Goal: Task Accomplishment & Management: Use online tool/utility

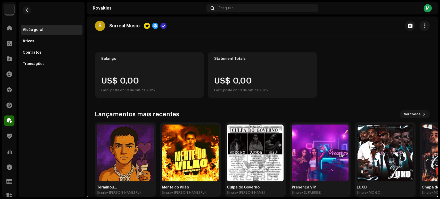
scroll to position [34, 0]
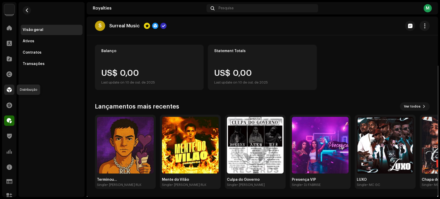
click at [12, 91] on span at bounding box center [9, 90] width 5 height 4
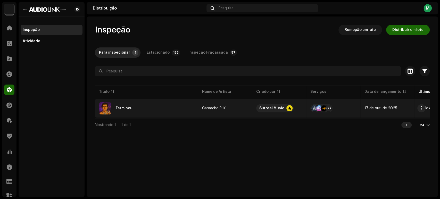
click at [156, 105] on div "Terminou..." at bounding box center [146, 108] width 95 height 12
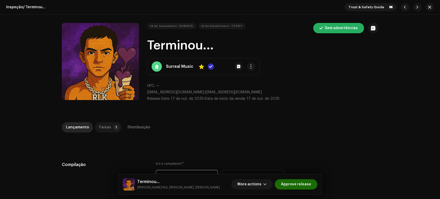
click at [105, 125] on div "Faixas" at bounding box center [105, 127] width 12 height 10
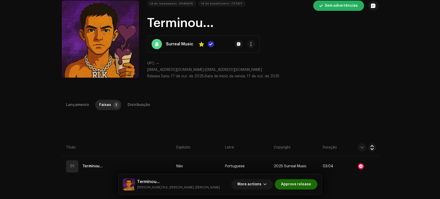
scroll to position [23, 0]
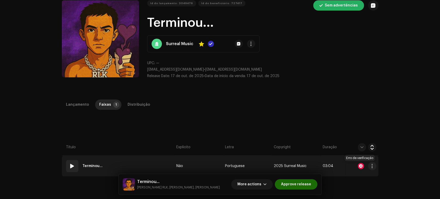
click at [360, 166] on div at bounding box center [360, 166] width 6 height 6
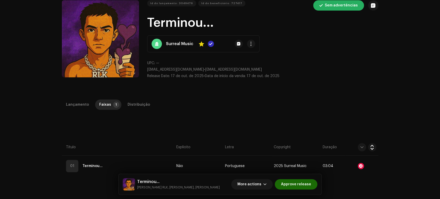
scroll to position [0, 0]
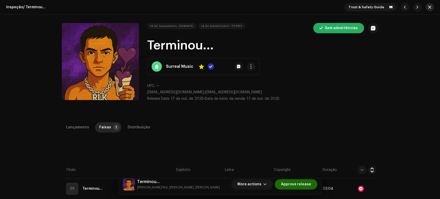
click at [428, 9] on span "button" at bounding box center [429, 7] width 3 height 4
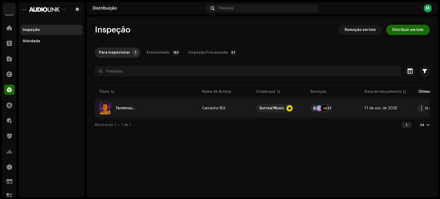
click at [161, 100] on td "Terminou..." at bounding box center [146, 108] width 103 height 19
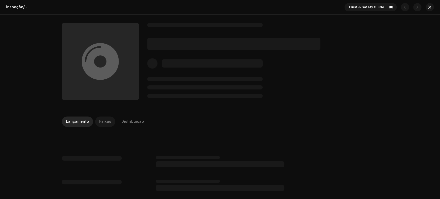
click at [95, 121] on p-tab "Faixas" at bounding box center [105, 121] width 20 height 10
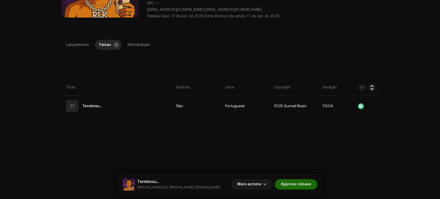
scroll to position [82, 0]
click at [136, 45] on div "Distribuição" at bounding box center [138, 45] width 22 height 10
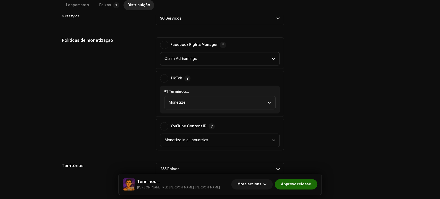
scroll to position [295, 0]
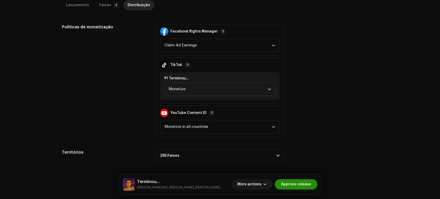
click at [305, 184] on span "Approve release" at bounding box center [296, 184] width 30 height 10
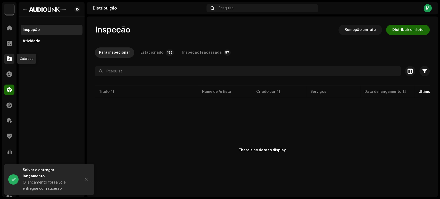
click at [10, 61] on span at bounding box center [9, 59] width 5 height 4
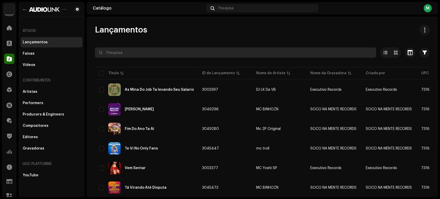
click at [149, 55] on input "text" at bounding box center [235, 52] width 281 height 10
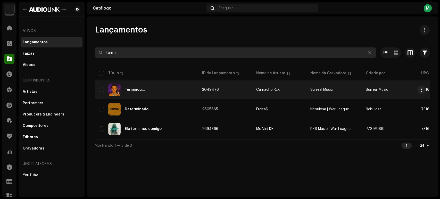
type input "termin"
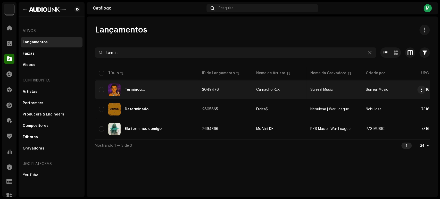
click at [136, 92] on div "Terminou..." at bounding box center [146, 89] width 95 height 12
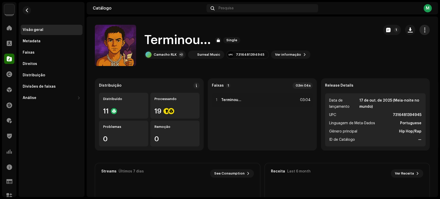
click at [423, 28] on span "button" at bounding box center [424, 30] width 5 height 4
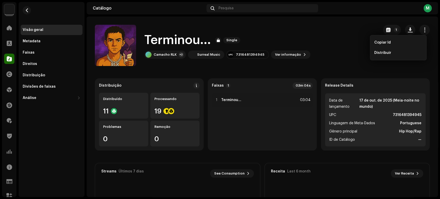
click at [315, 32] on div "Terminou... Single Camacho RLK +2 Surreal Music 7316481394945 Ver informação 1" at bounding box center [235, 45] width 280 height 41
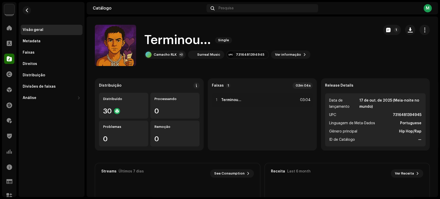
click at [349, 56] on div "Terminou... Single Camacho RLK +2 Surreal Music 7316481394945 Ver informação 1" at bounding box center [235, 45] width 280 height 41
click at [9, 118] on span at bounding box center [9, 120] width 5 height 4
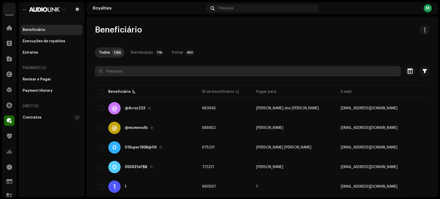
click at [121, 76] on input "text" at bounding box center [248, 71] width 306 height 10
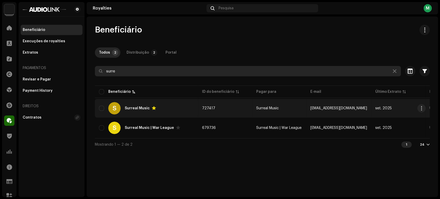
type input "surre"
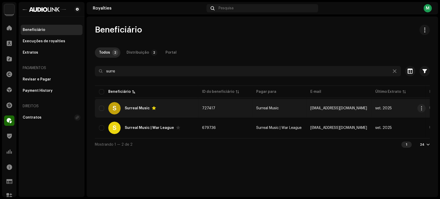
click at [131, 112] on div "S Surreal Music" at bounding box center [146, 108] width 95 height 12
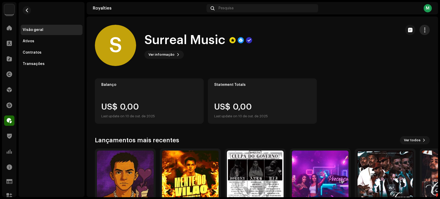
click at [419, 28] on button "button" at bounding box center [424, 30] width 10 height 10
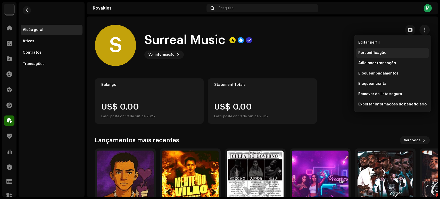
click at [359, 51] on span "Personificação" at bounding box center [372, 53] width 28 height 4
